Goal: Communication & Community: Answer question/provide support

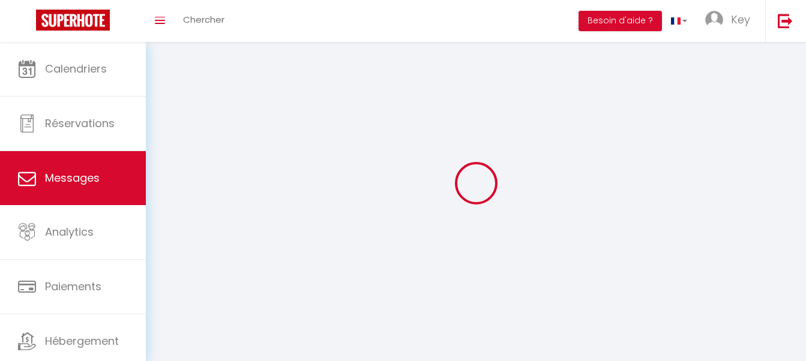
select select "message"
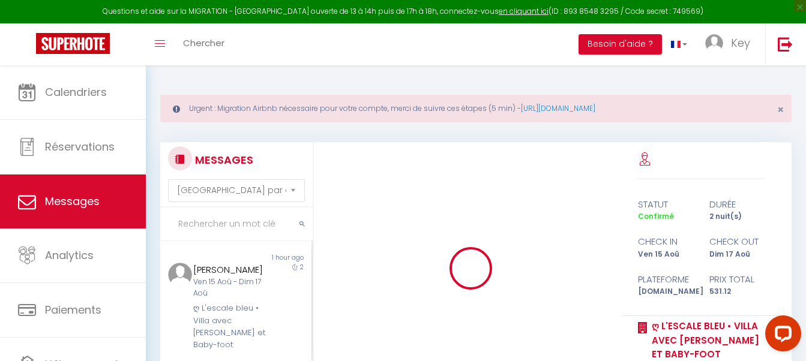
click at [200, 227] on input "text" at bounding box center [236, 225] width 152 height 34
paste input "Desbordes"
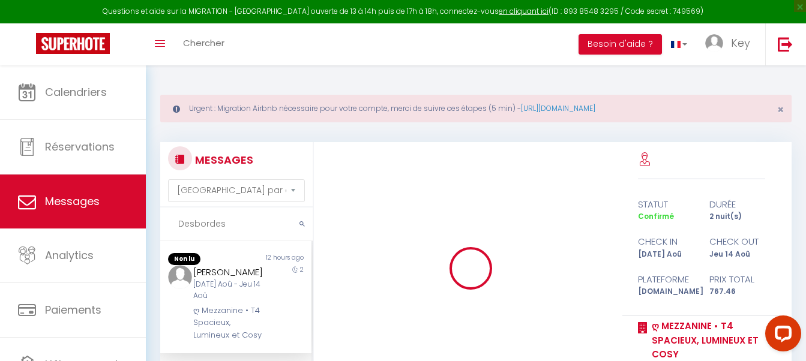
click at [236, 300] on div "[DATE] Aoû - Jeu 14 Aoû" at bounding box center [229, 290] width 73 height 23
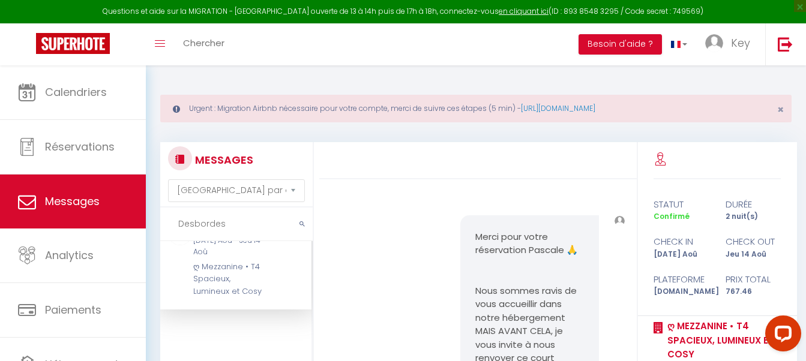
scroll to position [3403, 0]
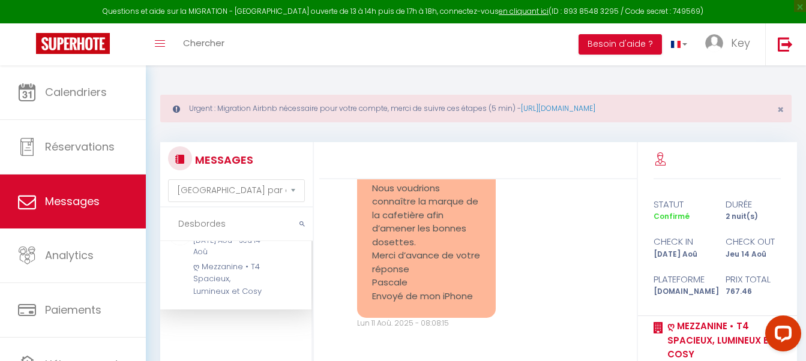
click at [238, 226] on input "Desbordes" at bounding box center [236, 225] width 152 height 34
paste input "[PERSON_NAME]"
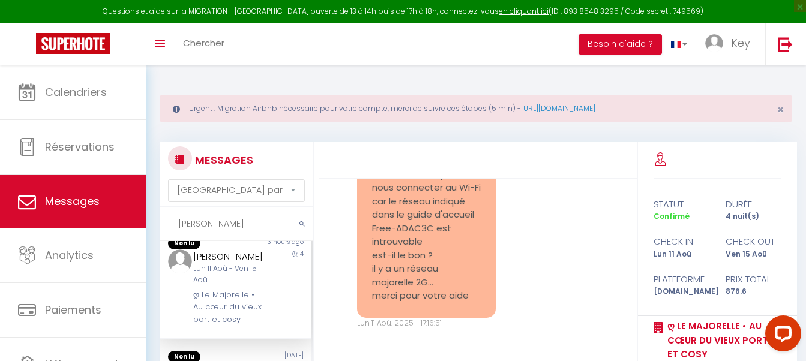
scroll to position [0, 0]
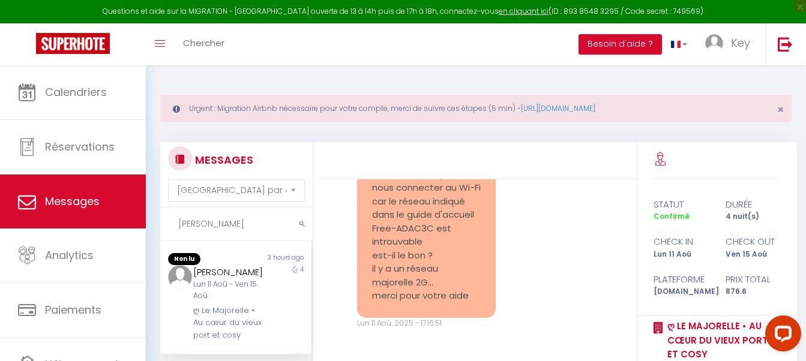
type input "[PERSON_NAME]"
click at [230, 302] on div "Lun 11 Aoû - Ven 15 Aoû" at bounding box center [229, 290] width 73 height 23
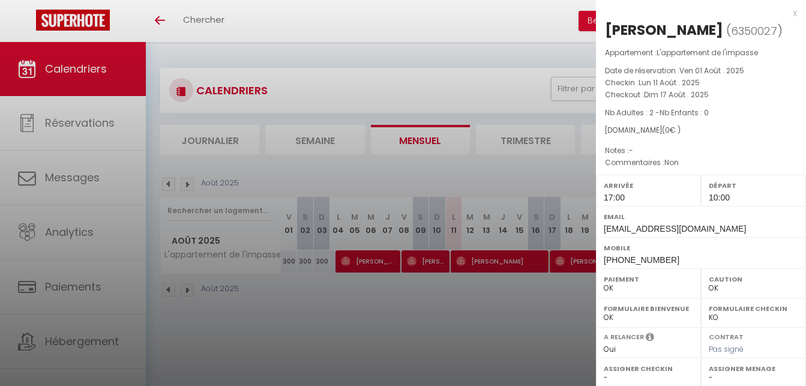
select select "0"
